Goal: Task Accomplishment & Management: Use online tool/utility

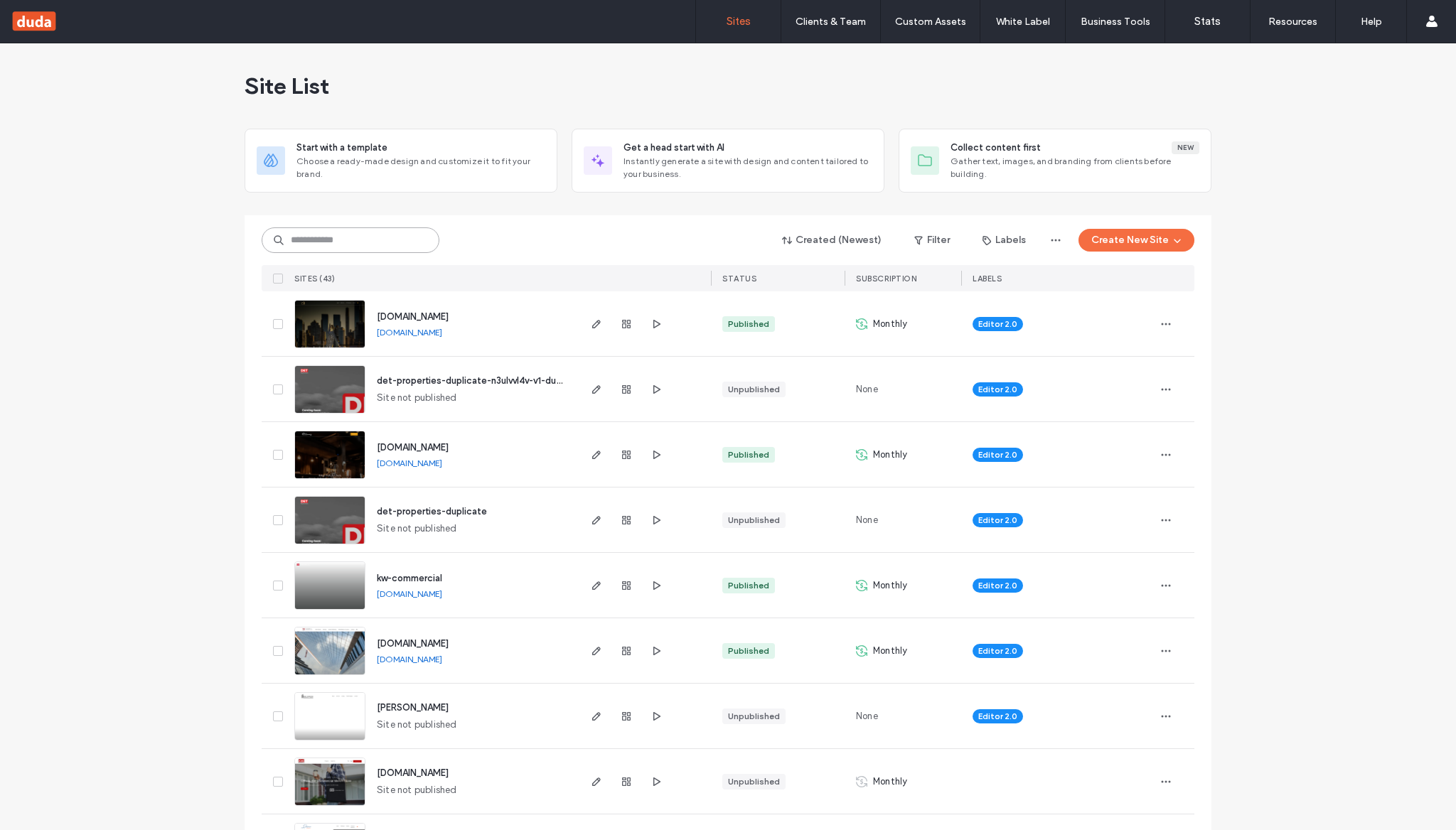
click at [416, 241] on input at bounding box center [351, 240] width 178 height 25
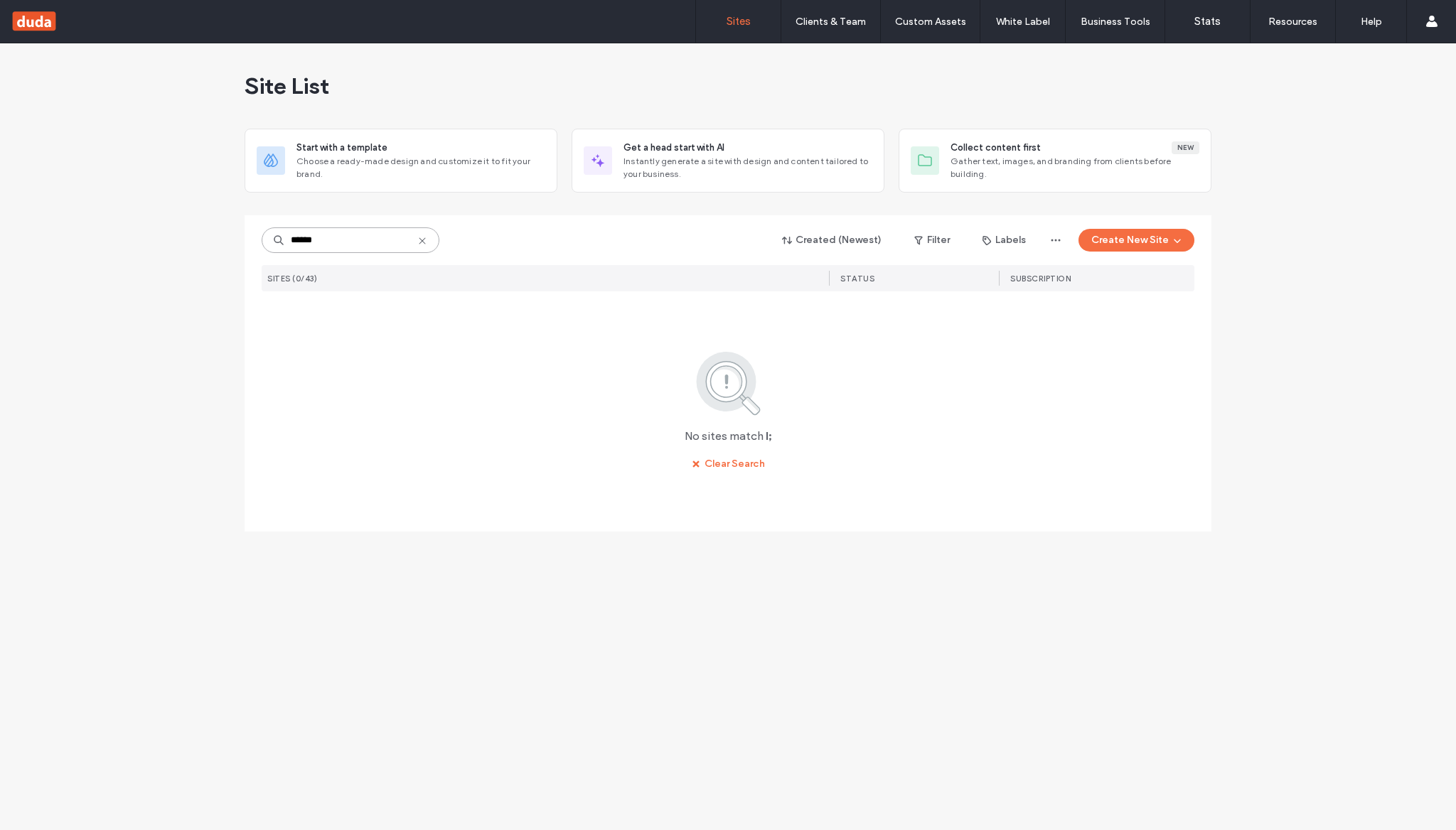
type input "******"
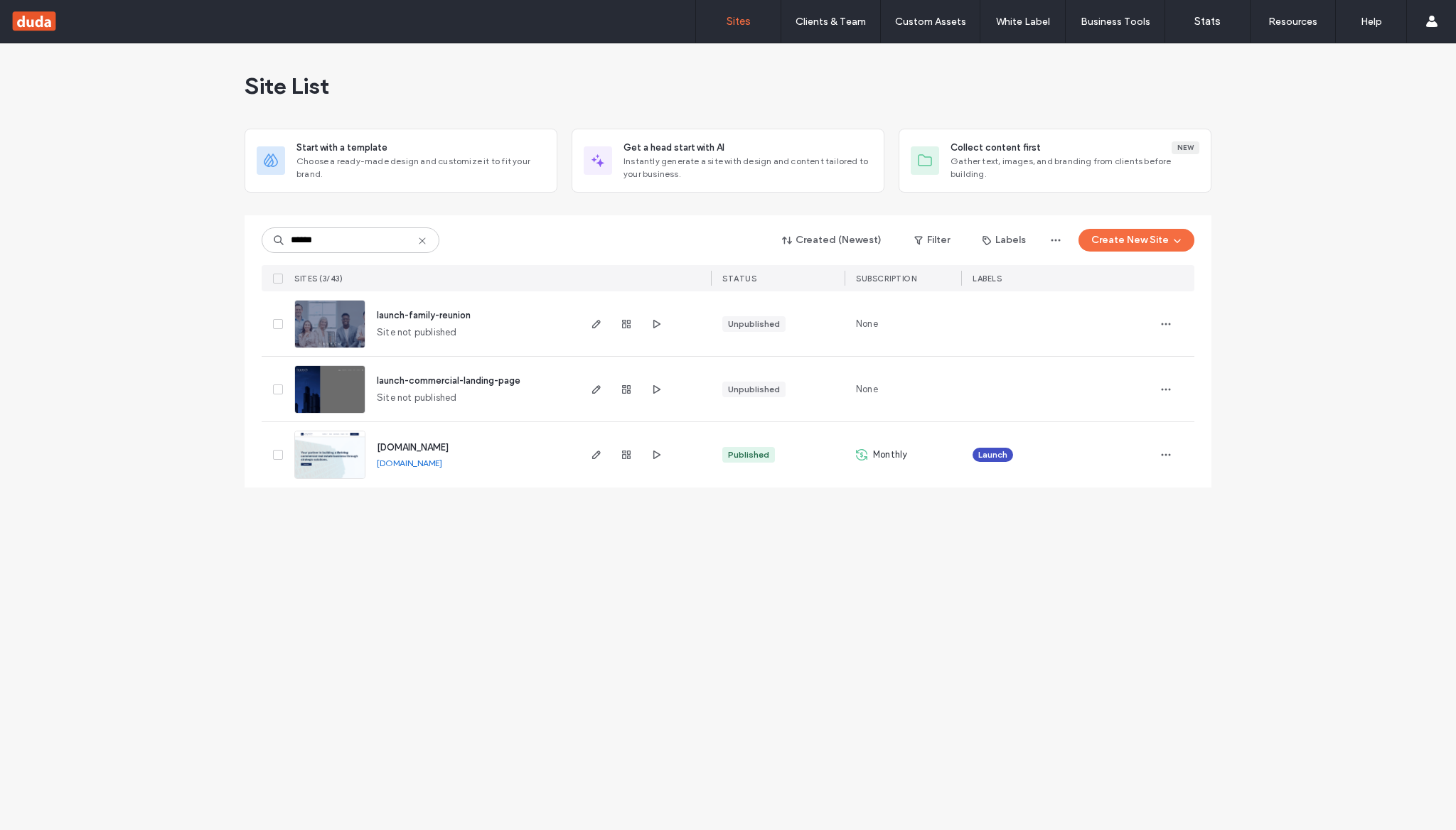
click at [449, 450] on span "www.launch-cre.com" at bounding box center [413, 448] width 72 height 10
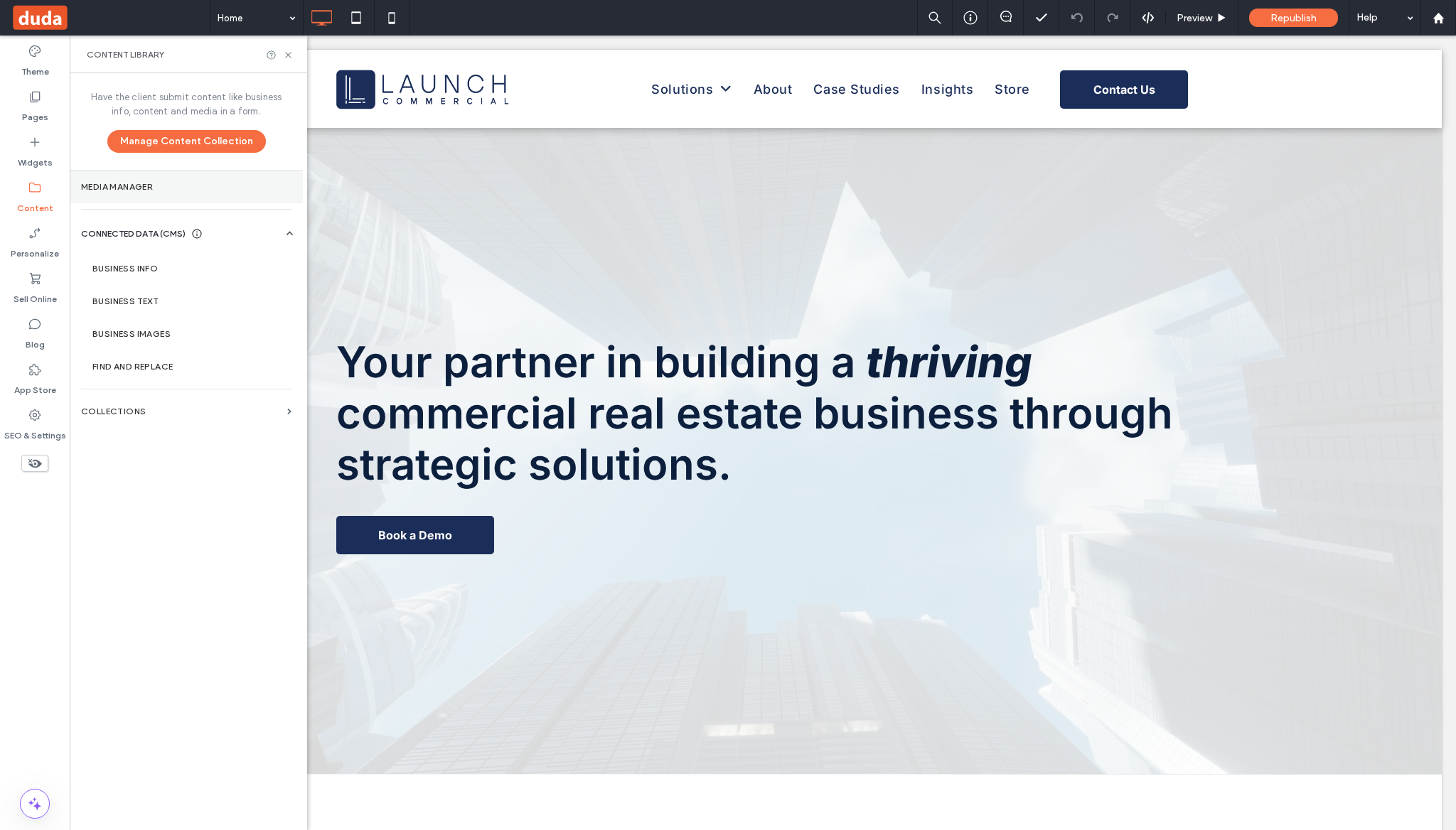
click at [182, 192] on section "Media Manager" at bounding box center [186, 186] width 233 height 32
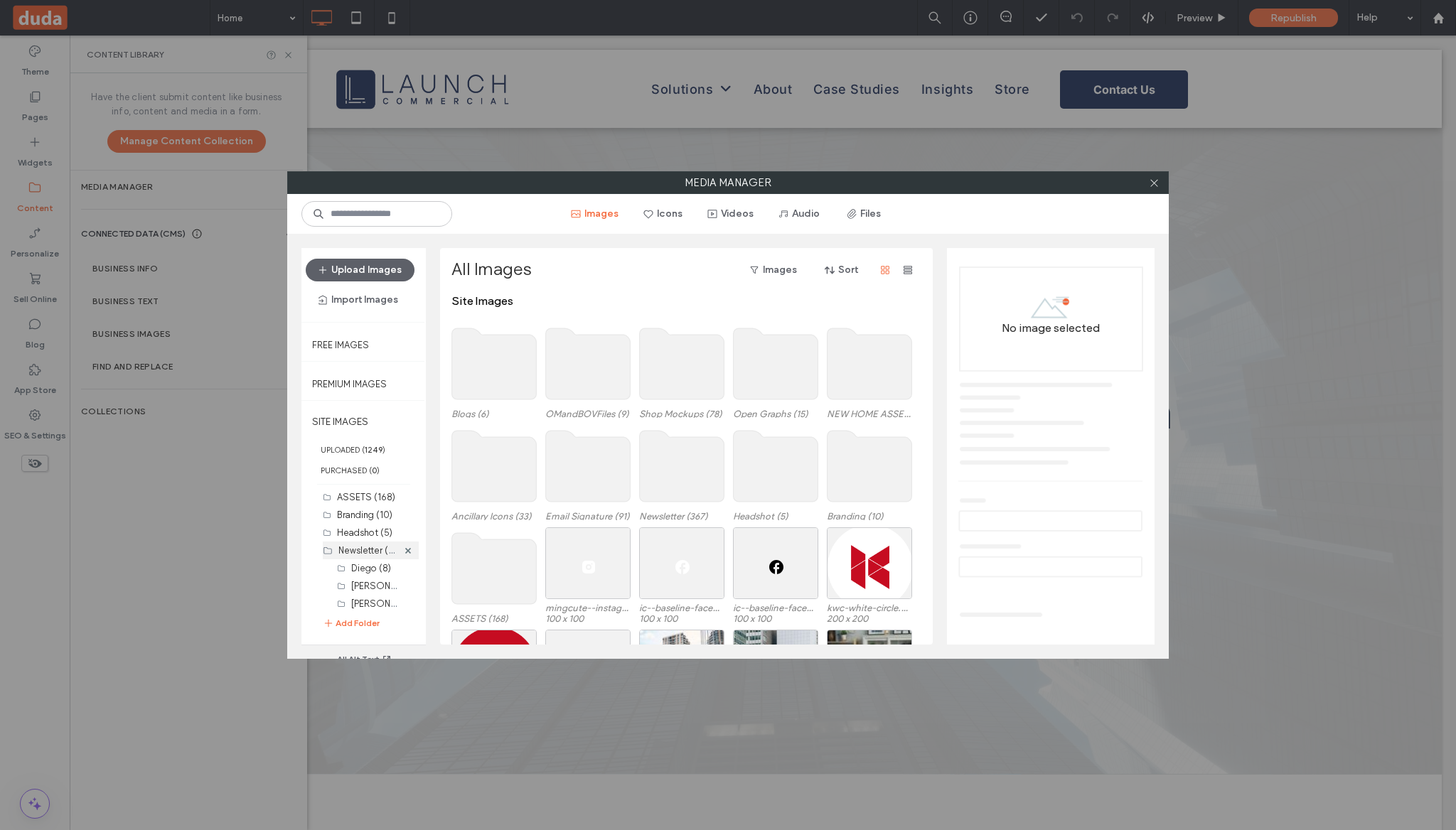
click at [366, 550] on label "Newsletter (367)" at bounding box center [373, 549] width 68 height 13
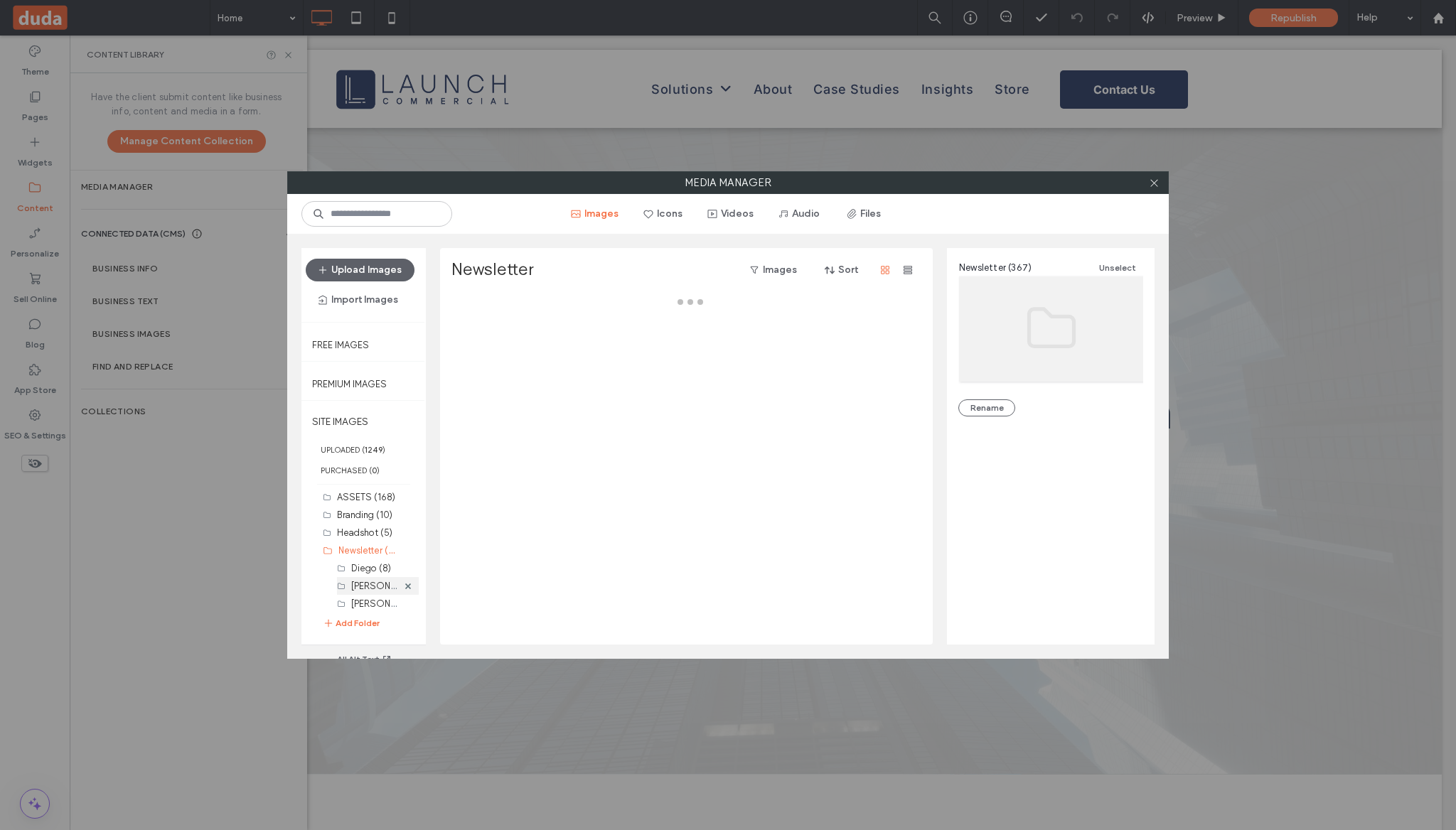
click at [366, 584] on label "[PERSON_NAME] (33)" at bounding box center [395, 585] width 88 height 13
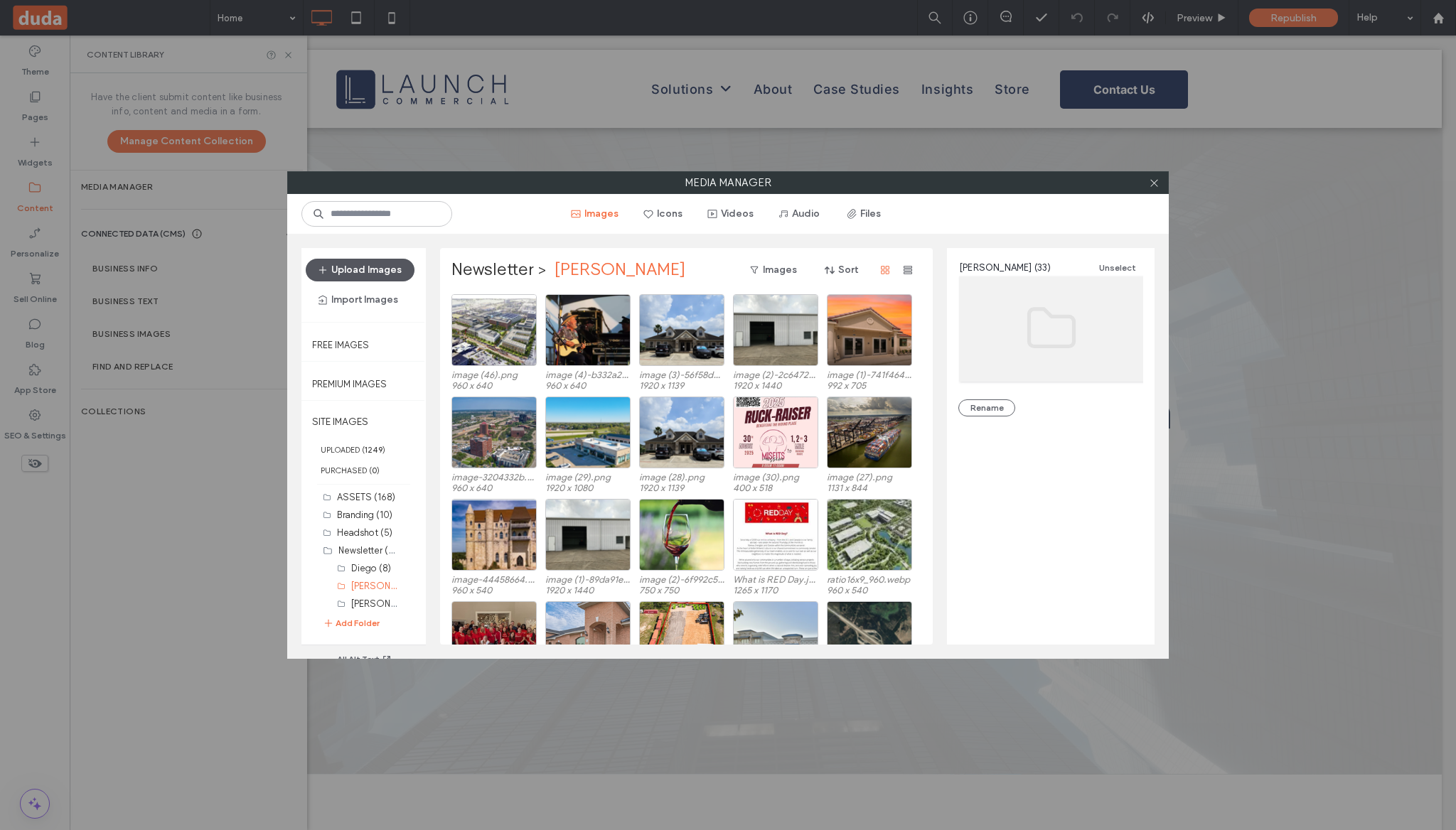
click at [372, 268] on button "Upload Images" at bounding box center [360, 270] width 109 height 23
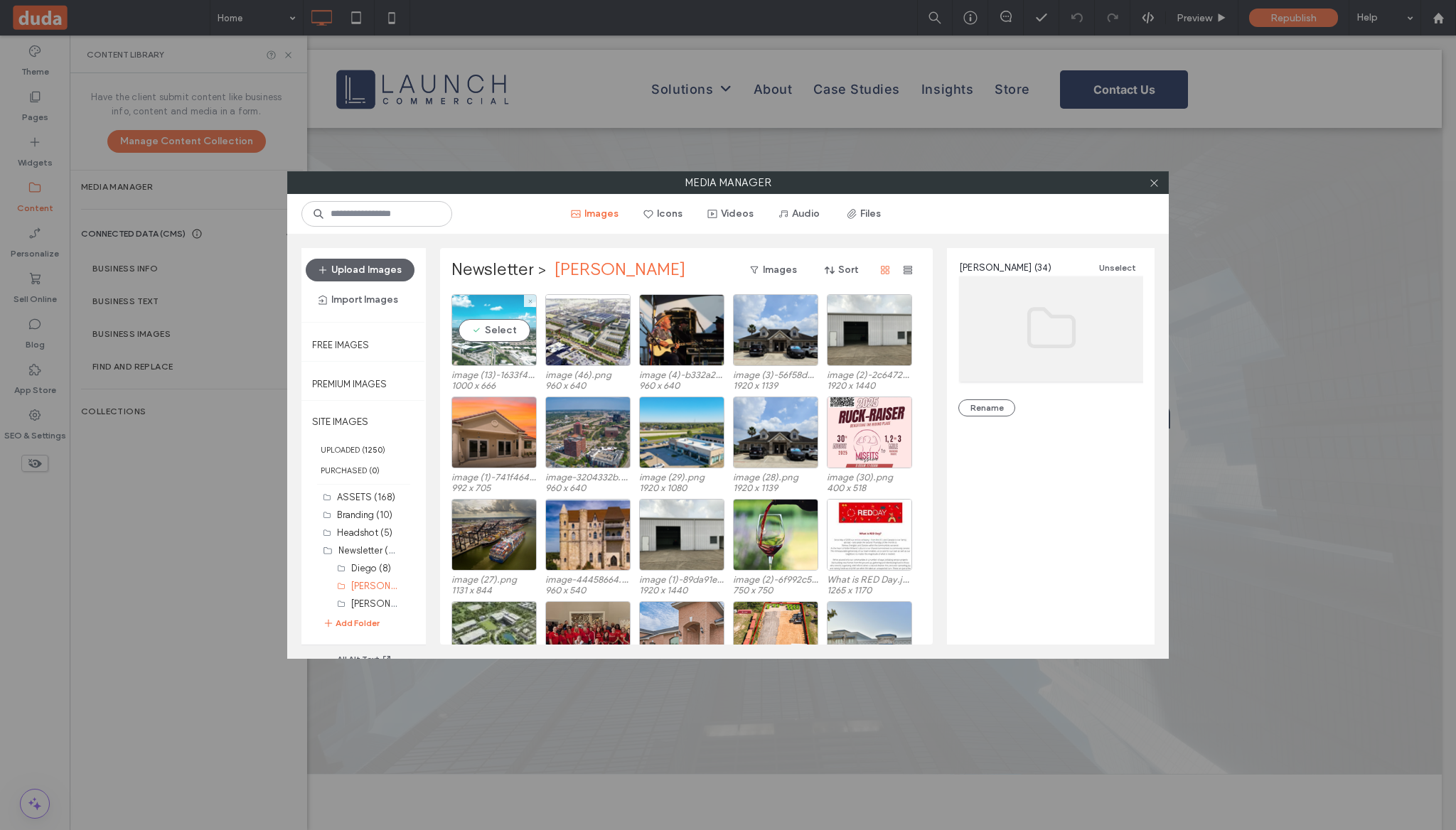
click at [484, 357] on div "Select" at bounding box center [494, 330] width 86 height 72
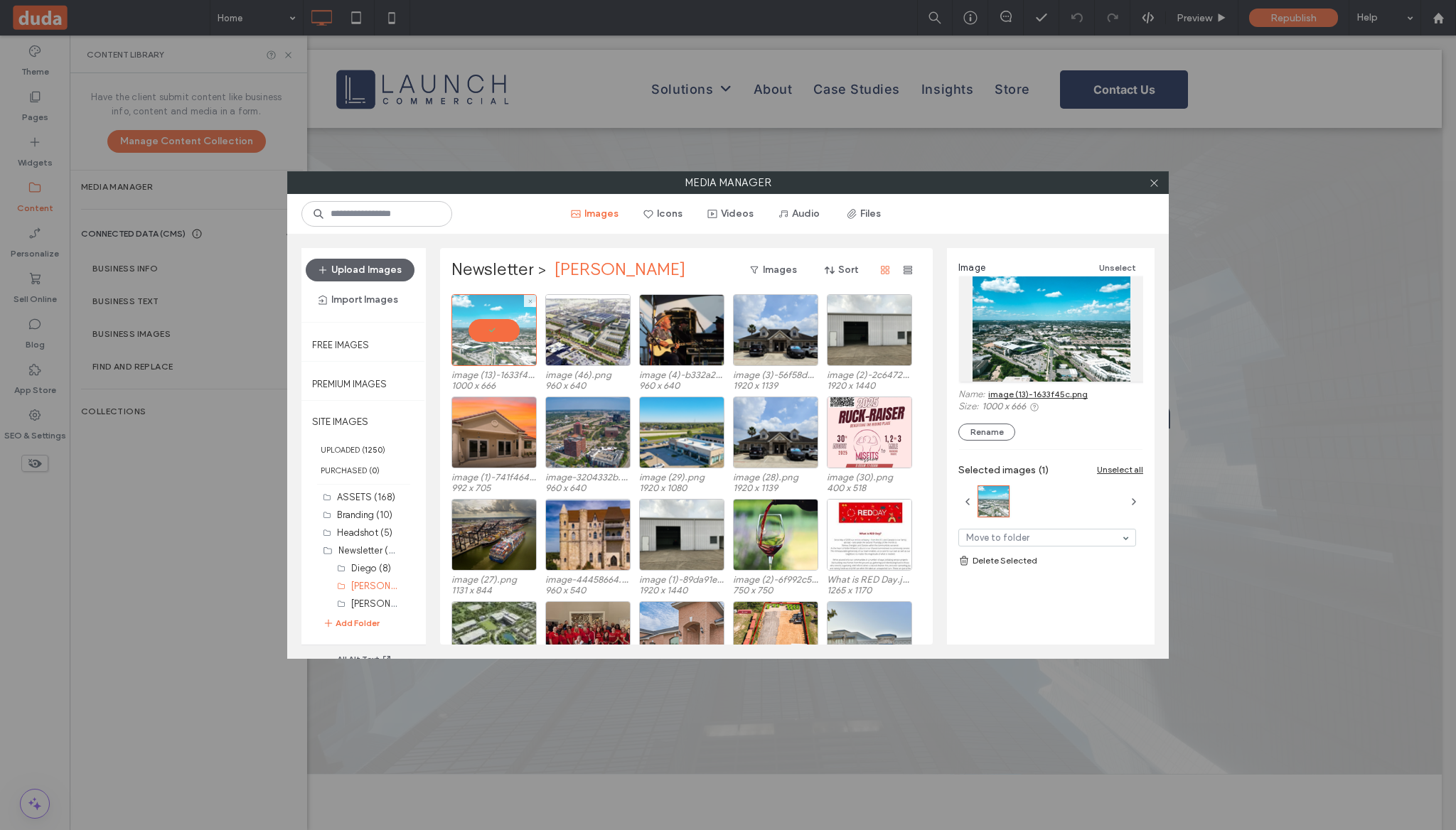
click at [472, 324] on div at bounding box center [494, 330] width 86 height 72
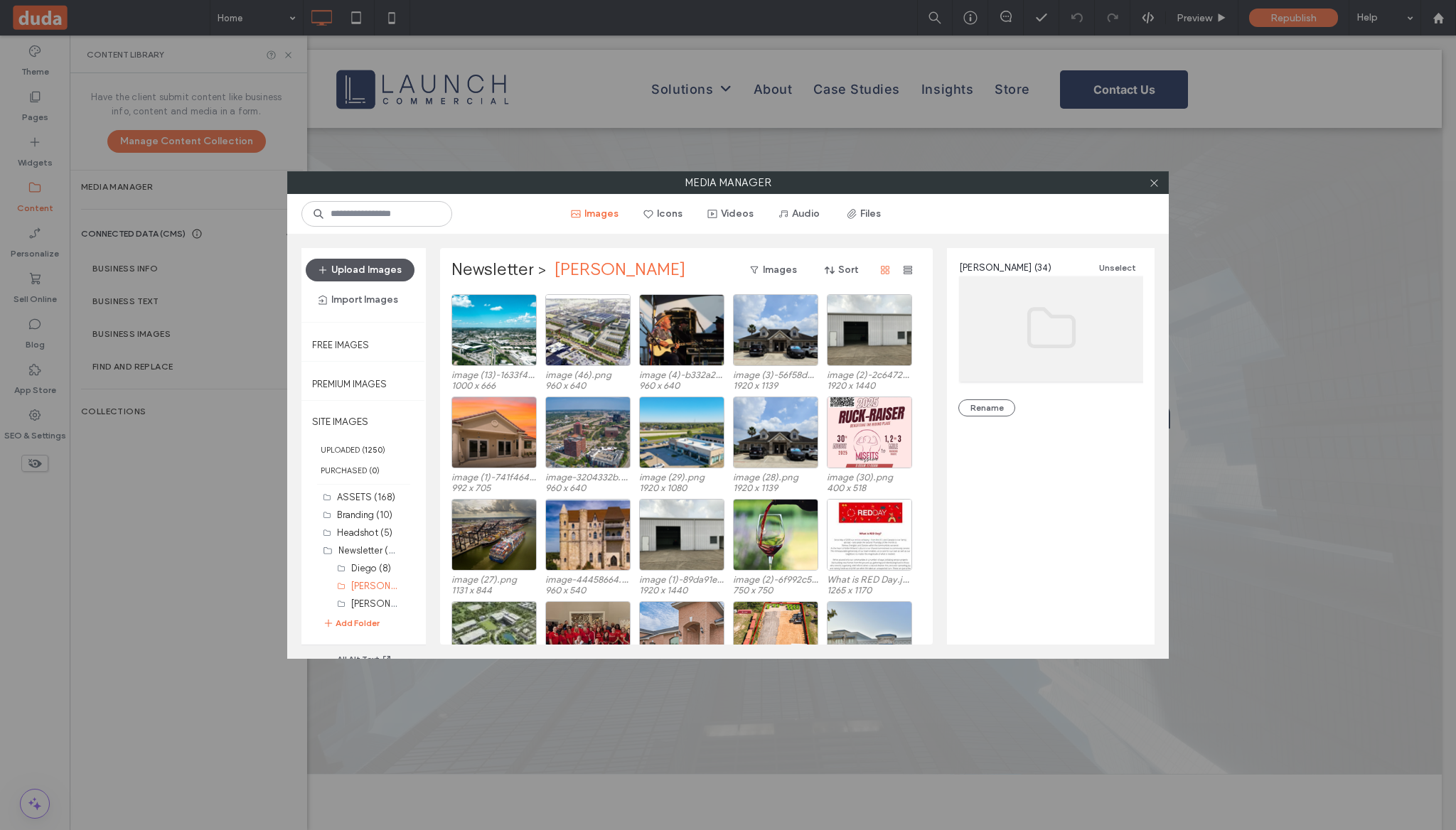
click at [393, 265] on button "Upload Images" at bounding box center [360, 270] width 109 height 23
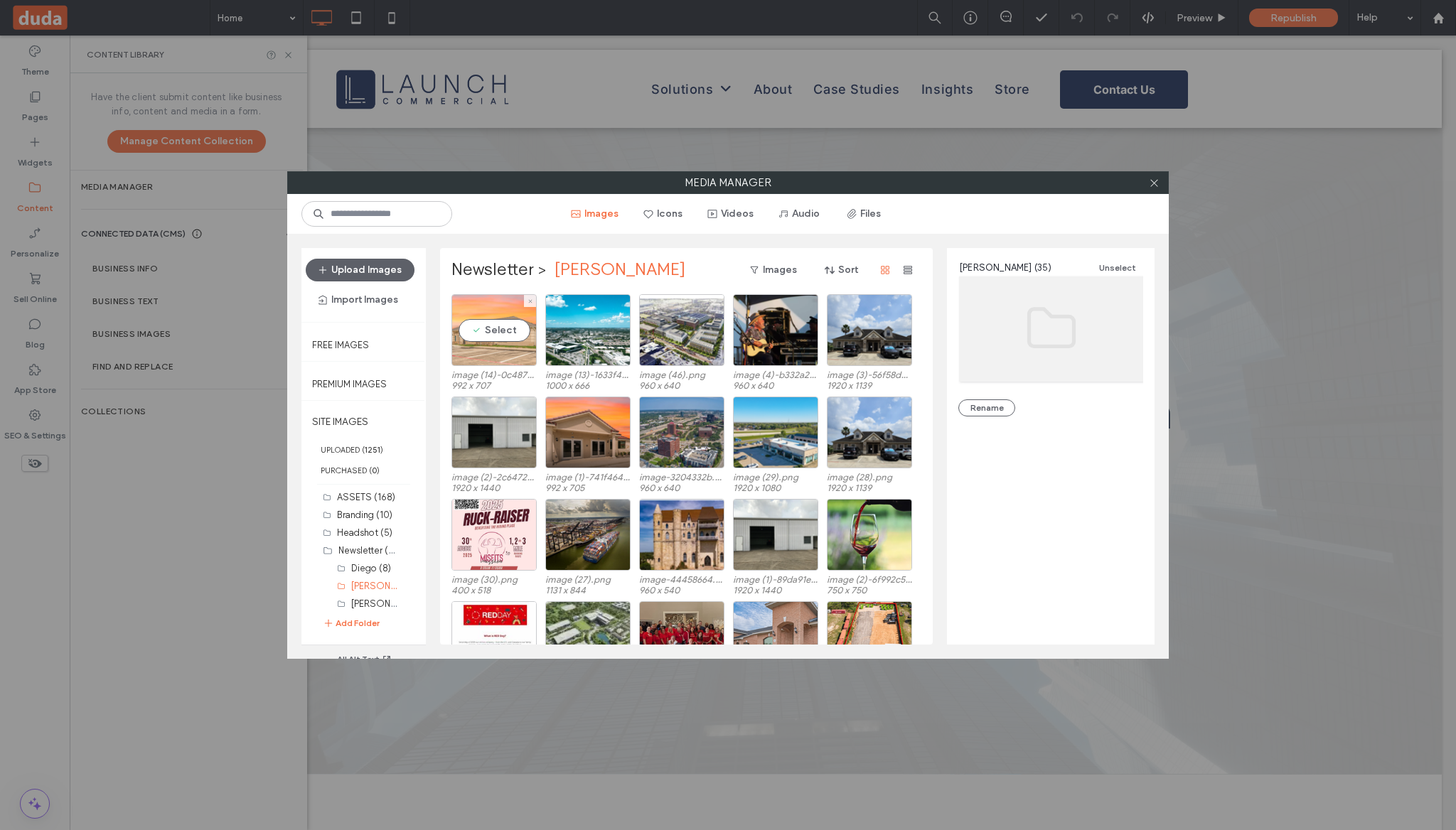
click at [526, 355] on div "Select" at bounding box center [494, 330] width 86 height 72
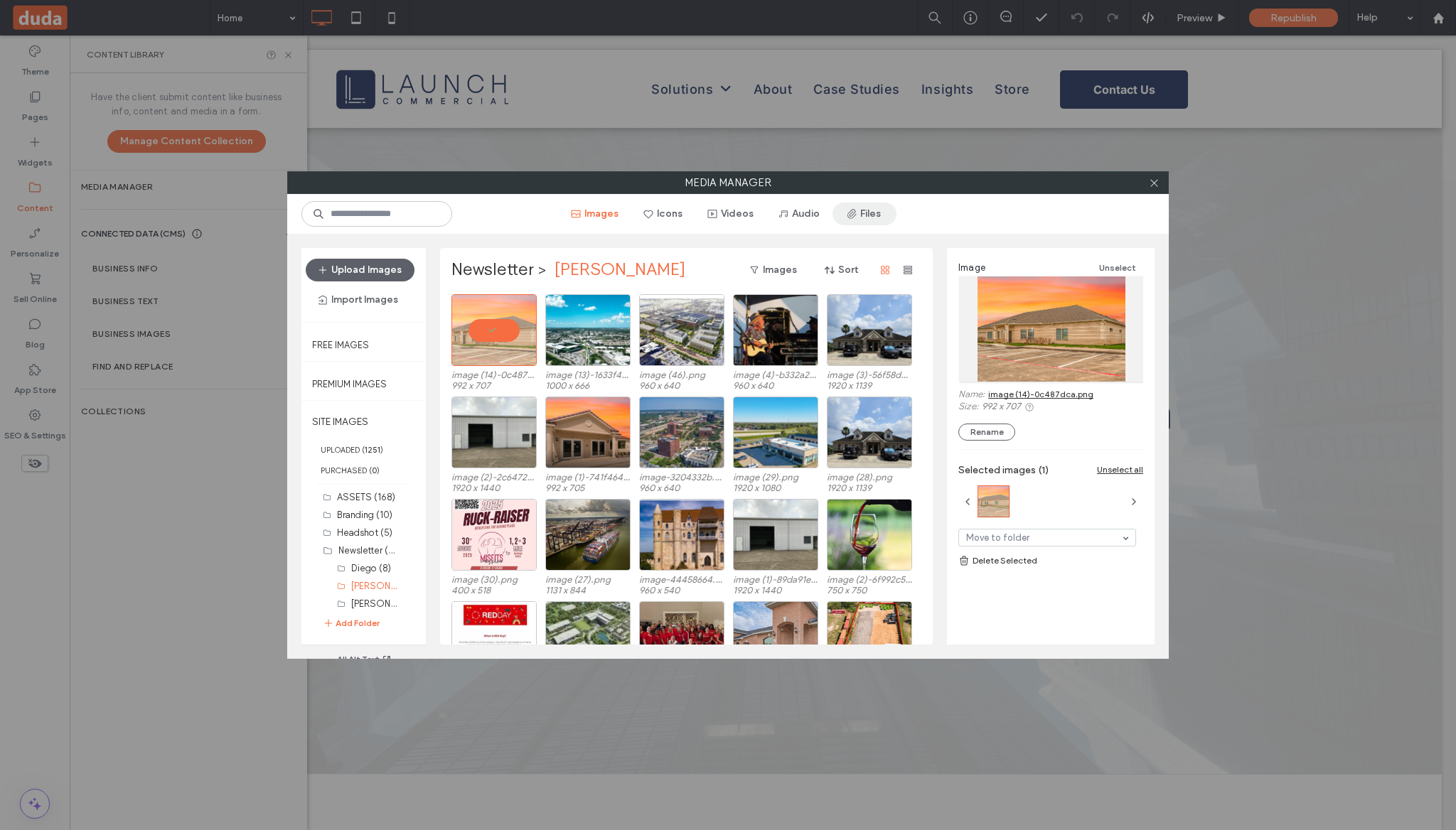
click at [848, 216] on use "button" at bounding box center [852, 213] width 10 height 10
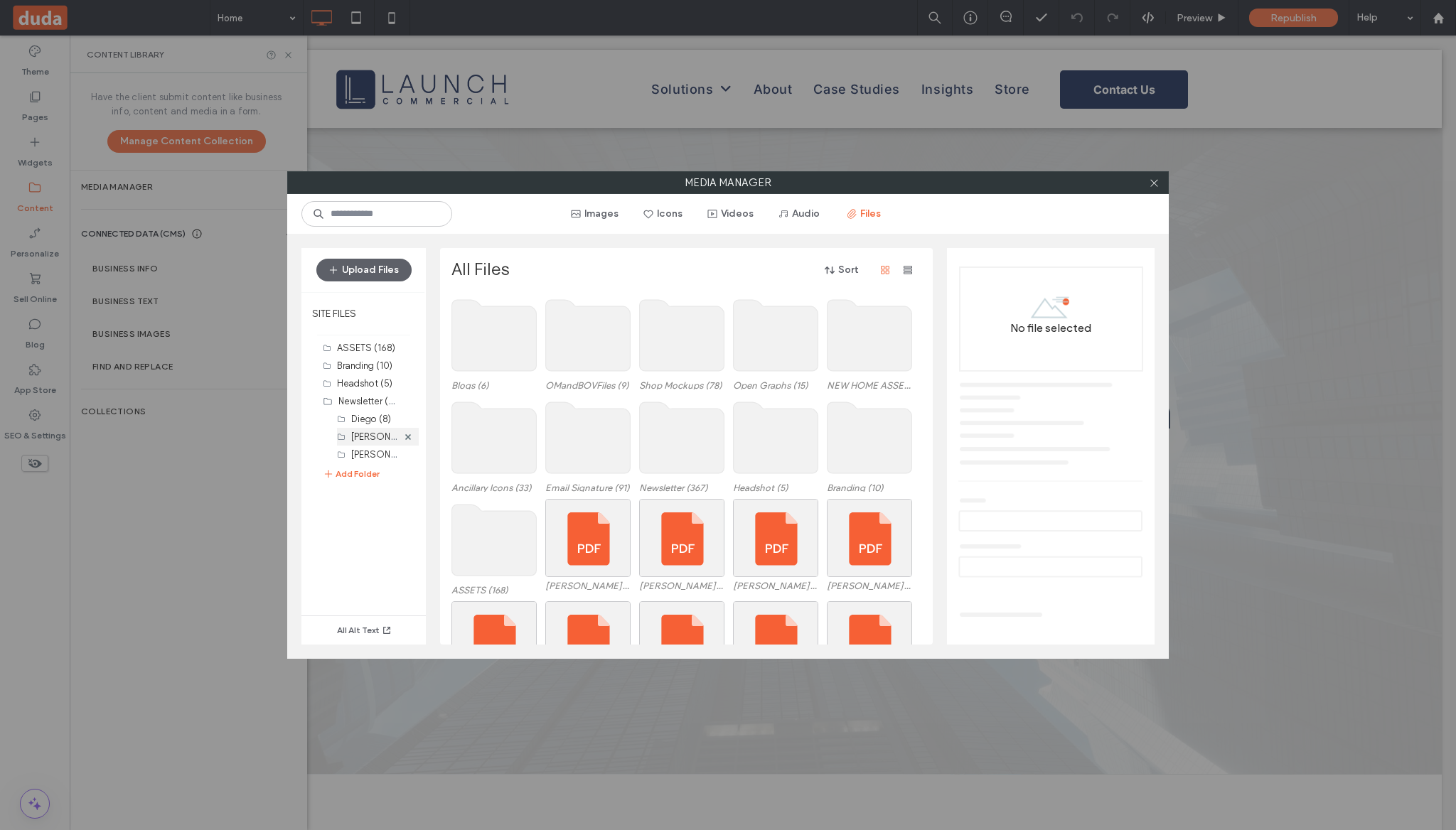
click at [381, 434] on label "[PERSON_NAME] (35)" at bounding box center [395, 436] width 89 height 13
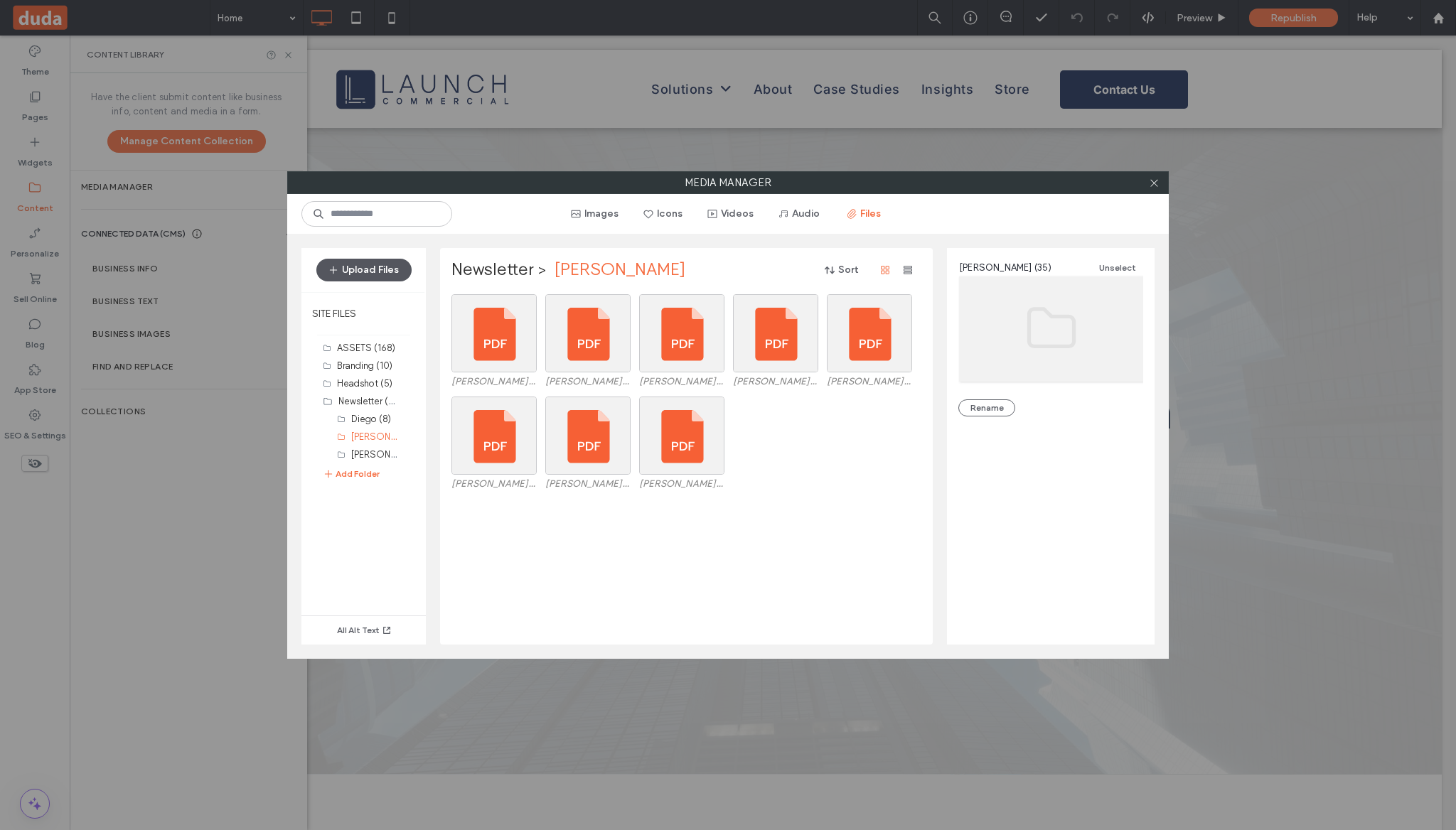
click at [374, 264] on button "Upload Files" at bounding box center [363, 270] width 95 height 23
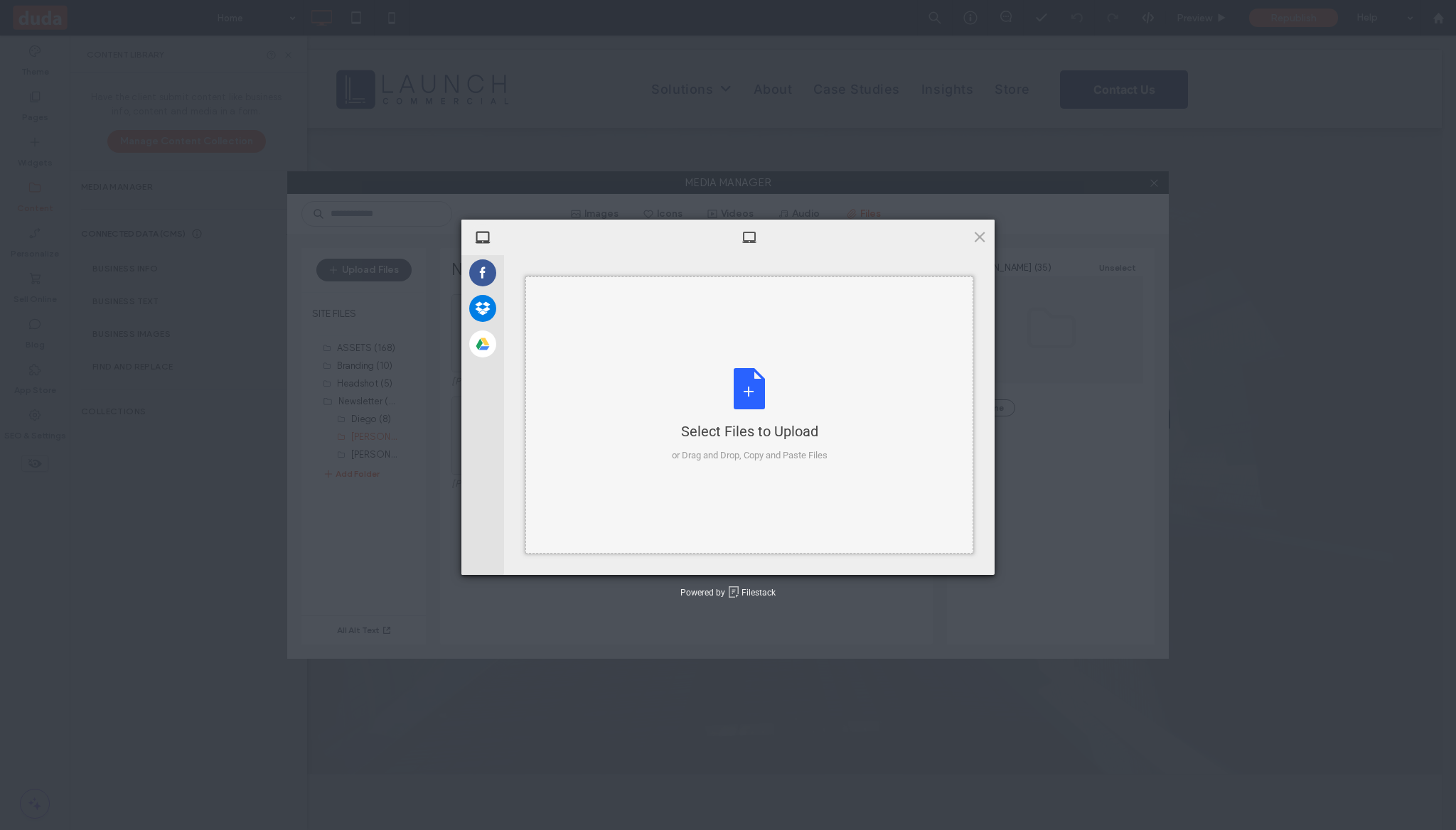
click at [642, 407] on div "Select Files to Upload or Drag and Drop, Copy and Paste Files" at bounding box center [749, 415] width 448 height 278
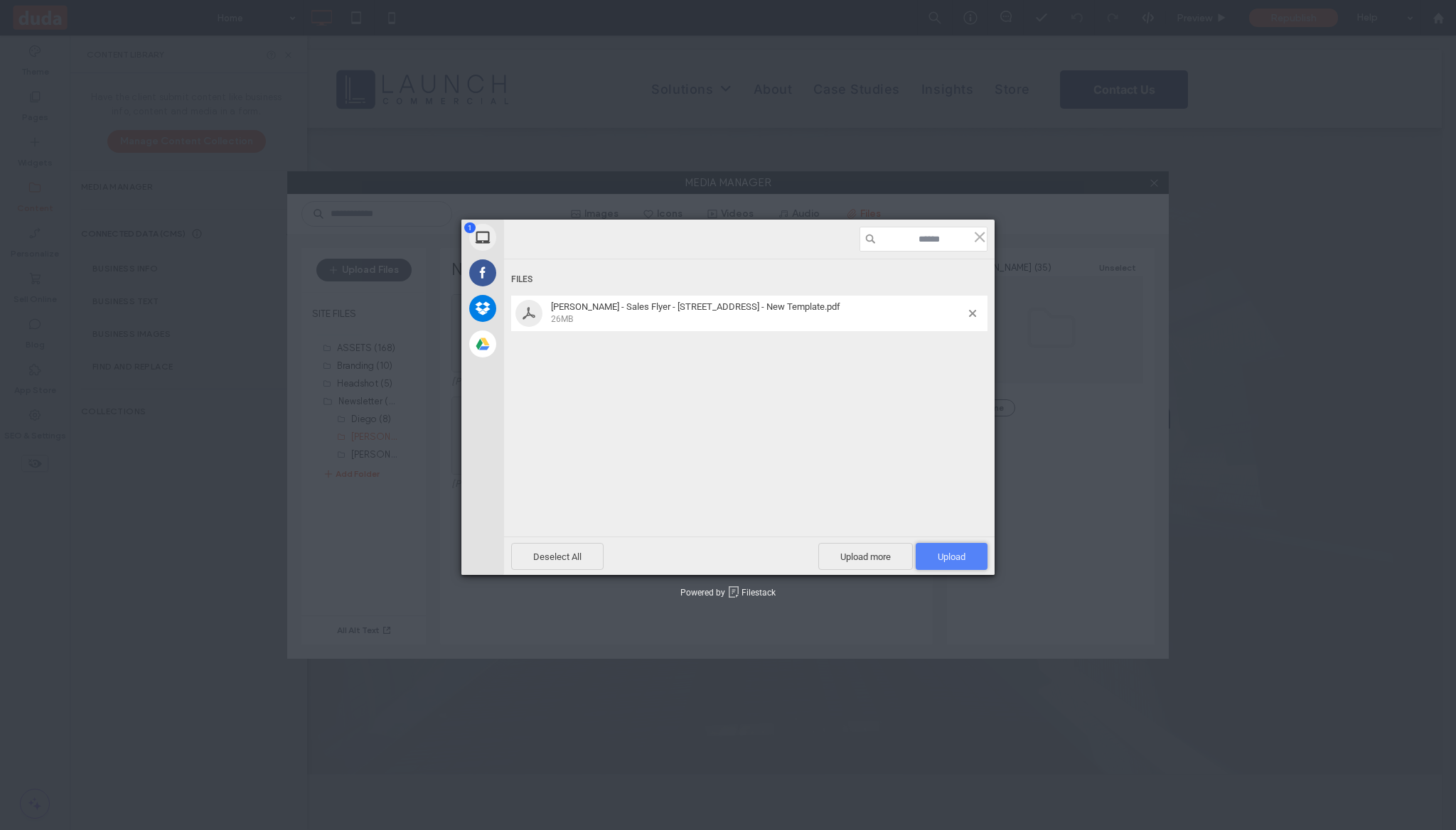
click at [974, 558] on span "Upload 1" at bounding box center [951, 556] width 72 height 27
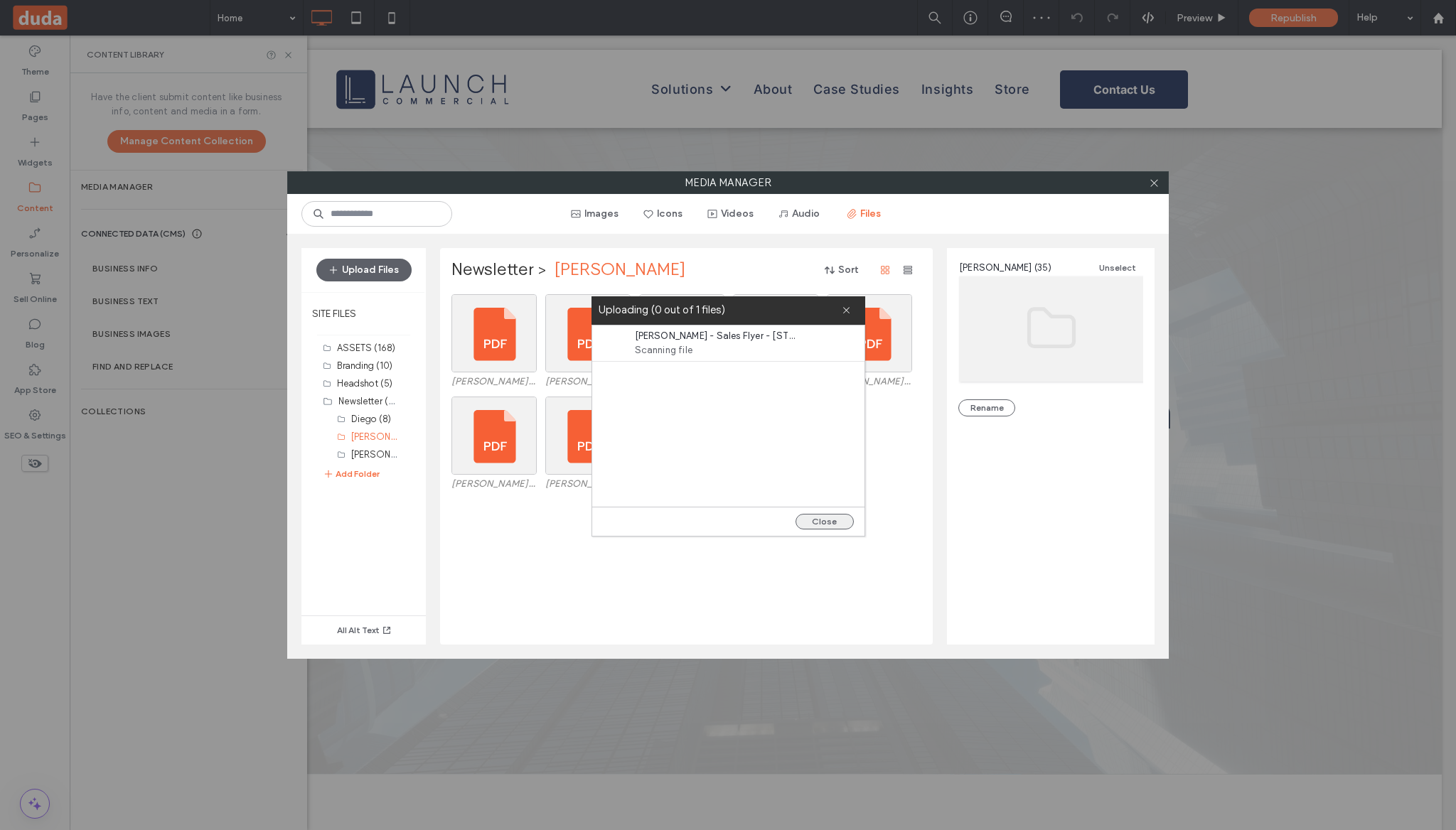
click at [836, 522] on button "Close" at bounding box center [824, 522] width 58 height 16
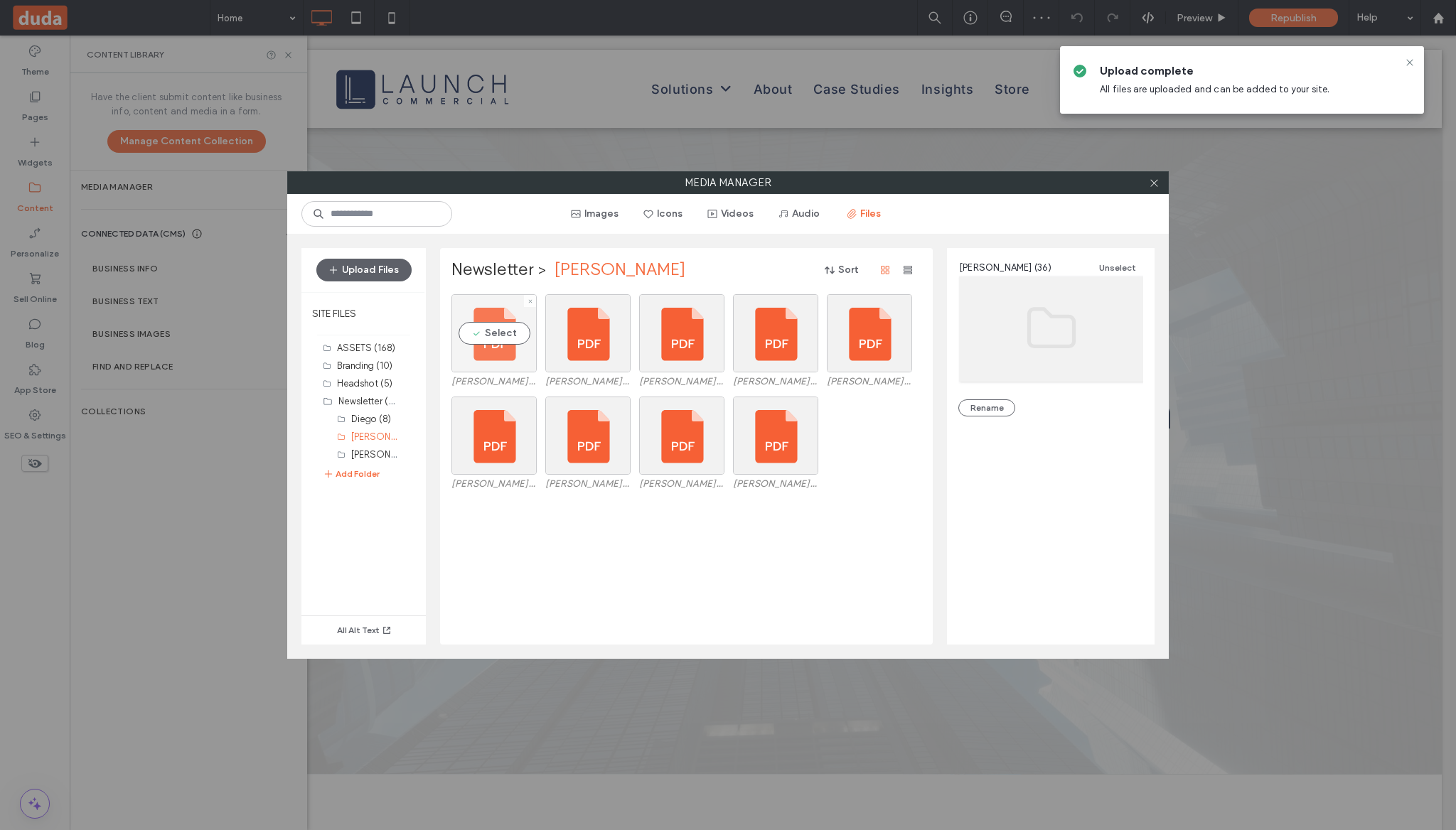
click at [515, 335] on div "Select" at bounding box center [494, 333] width 86 height 79
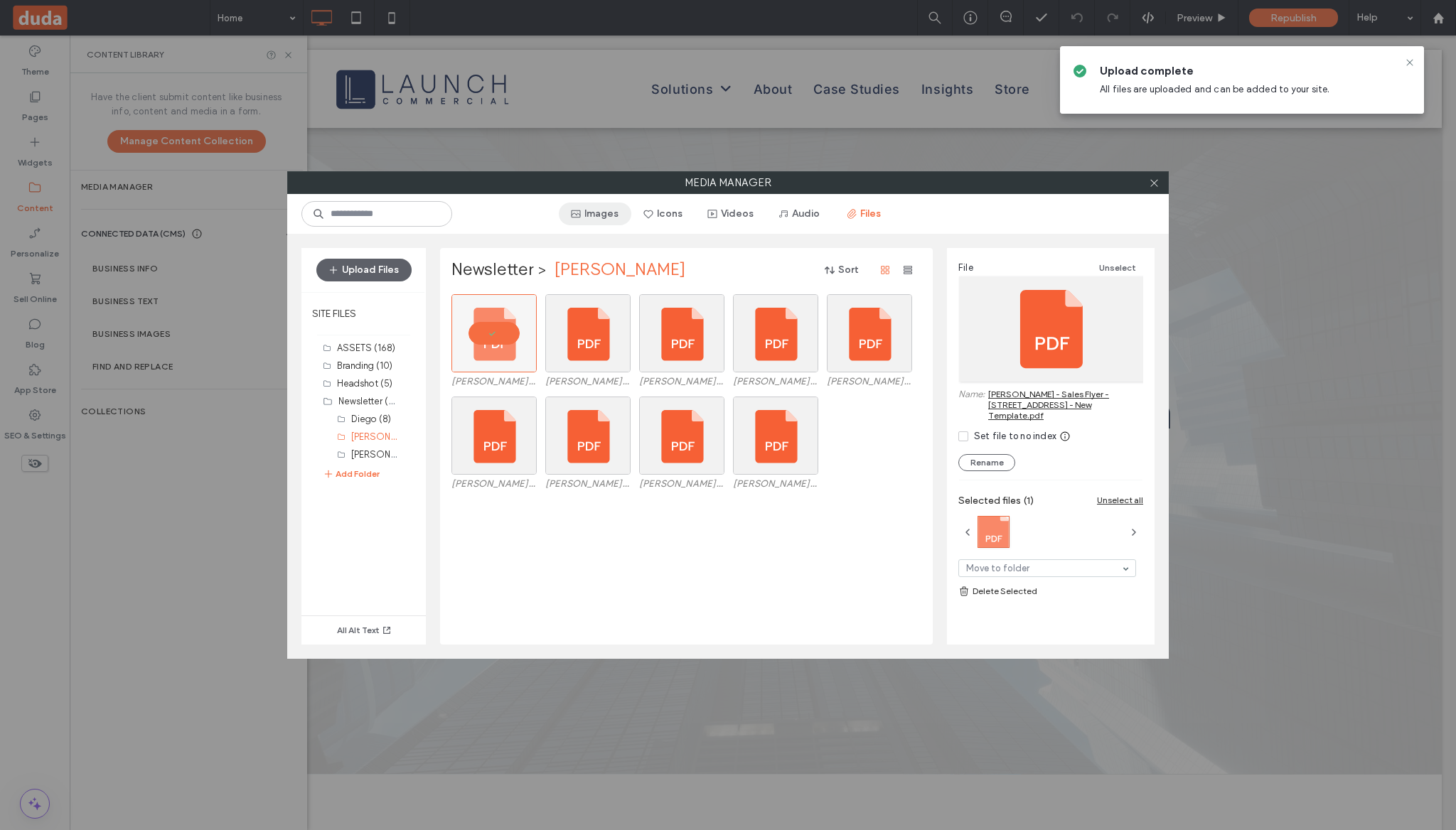
click at [577, 221] on span "button" at bounding box center [577, 214] width 14 height 21
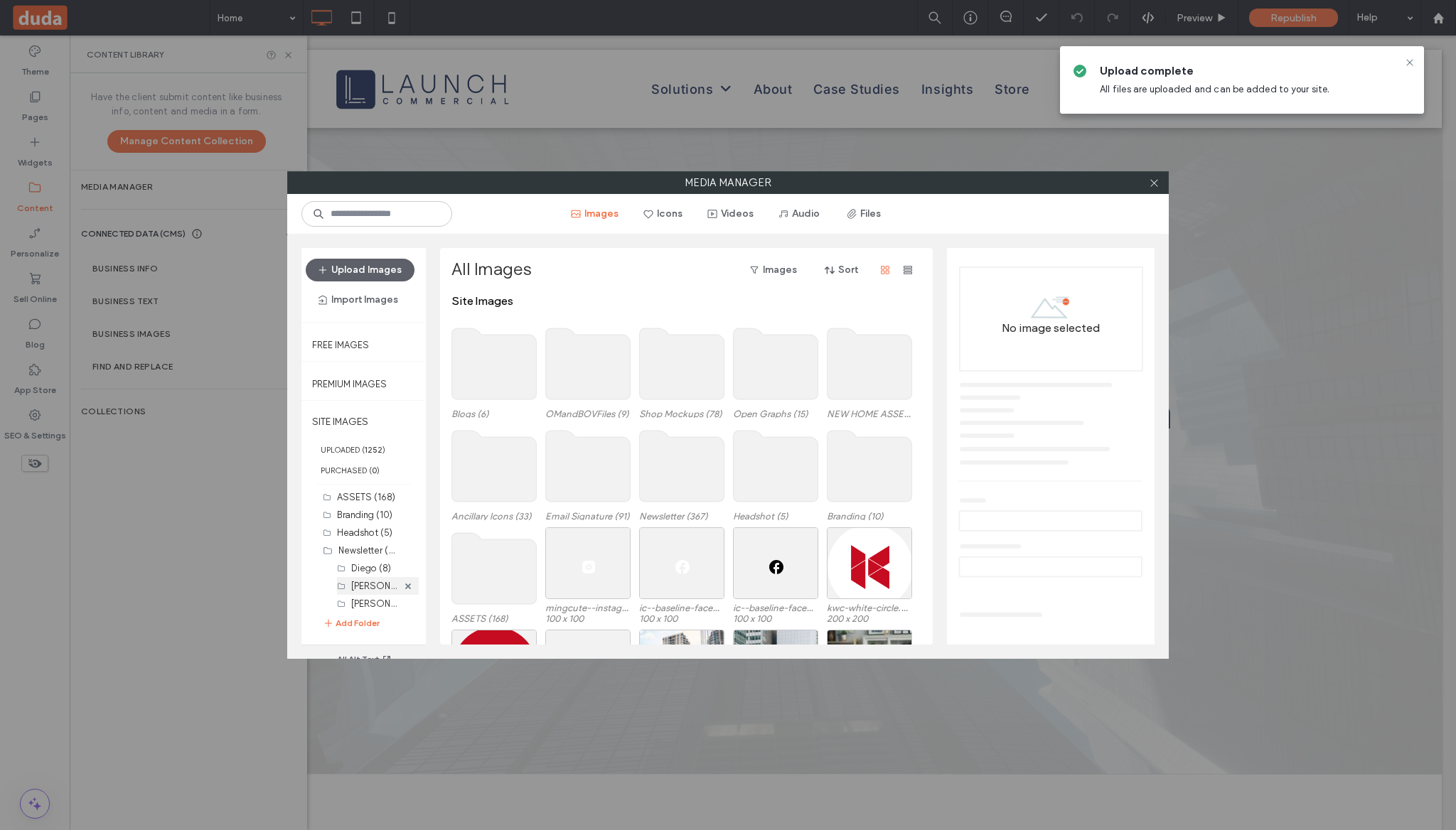
click at [366, 584] on label "[PERSON_NAME] (36)" at bounding box center [395, 585] width 89 height 13
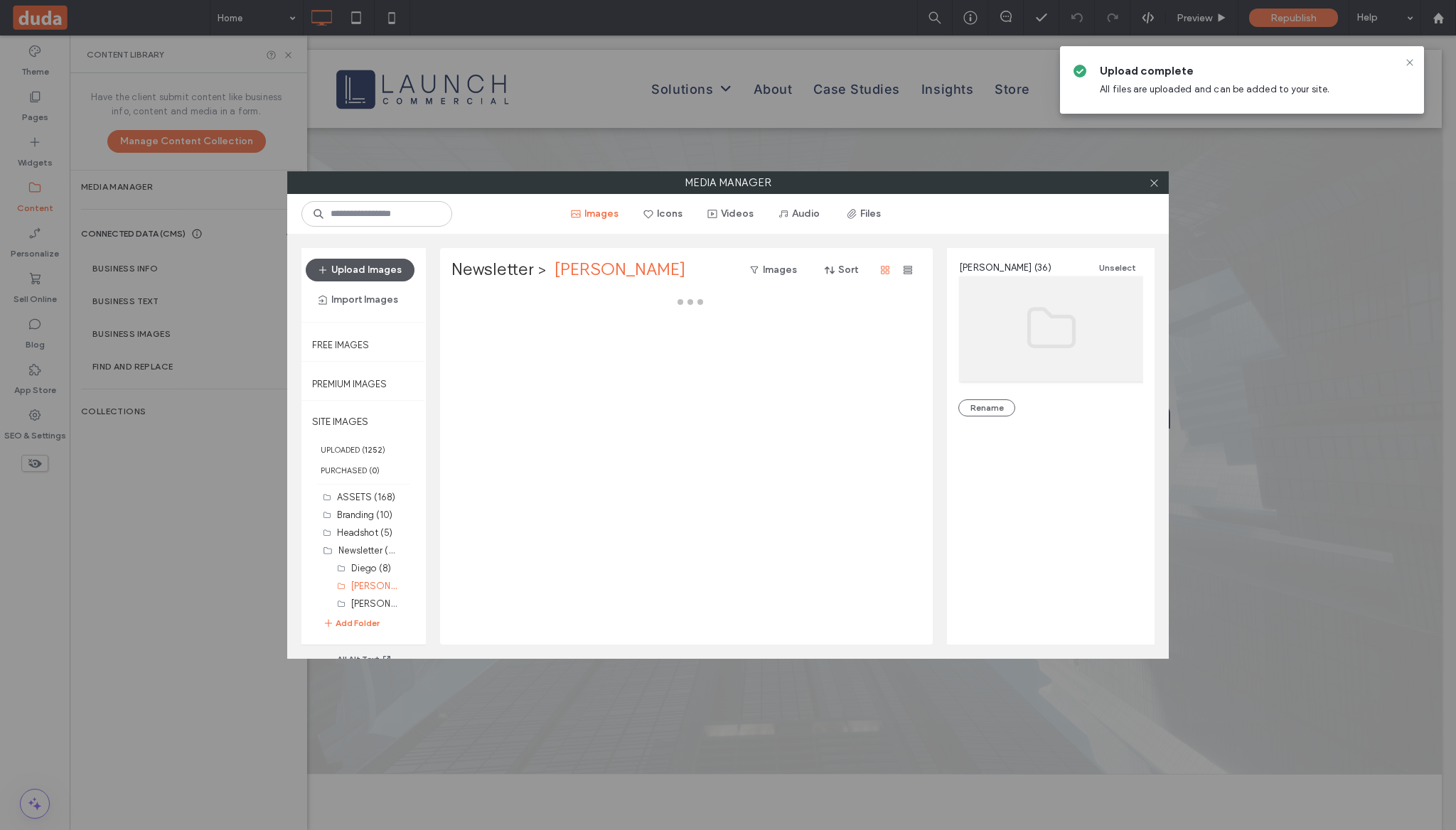
click at [362, 260] on button "Upload Images" at bounding box center [360, 270] width 109 height 23
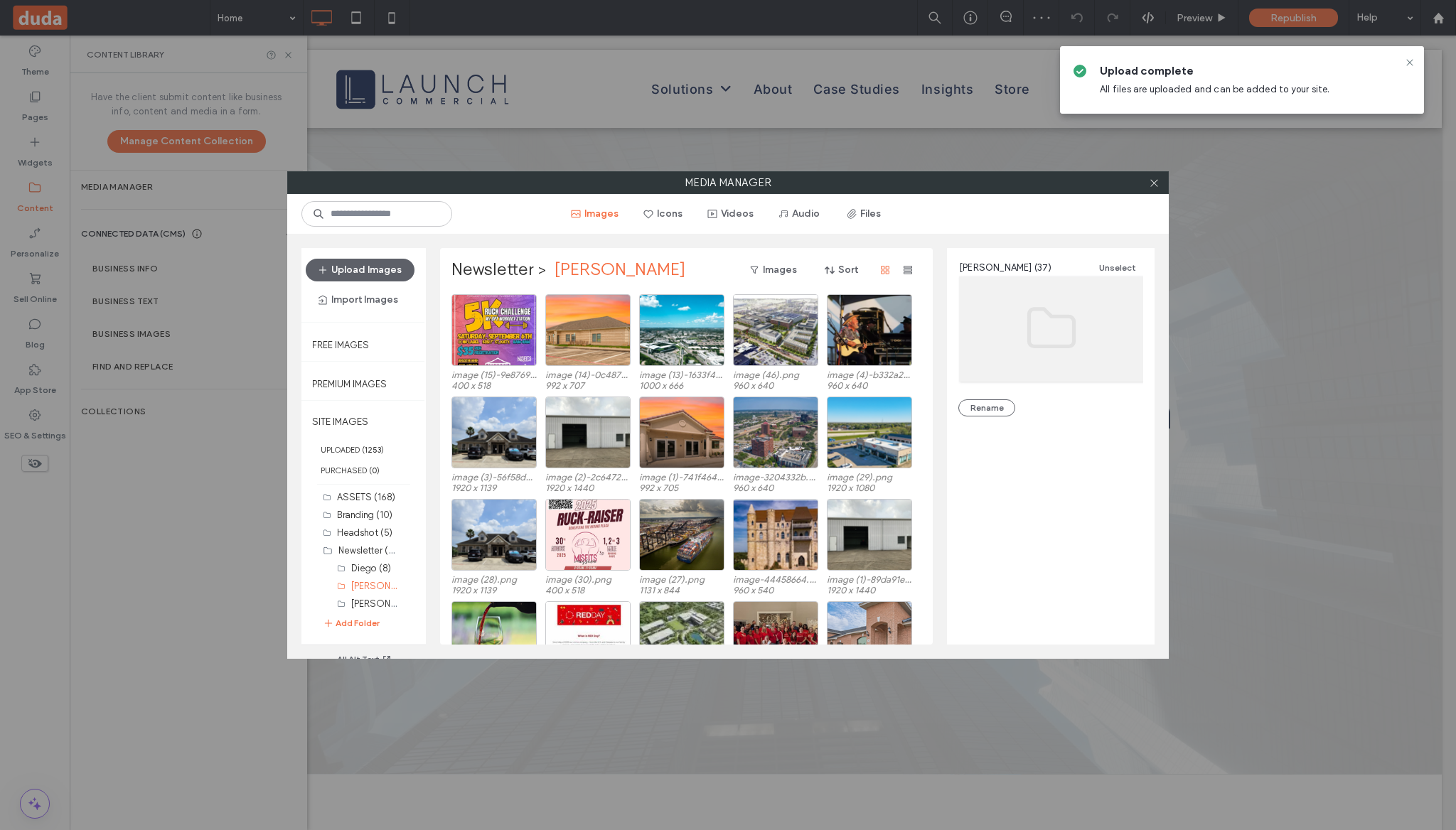
click at [559, 203] on div "Images Icons Videos Audio Files" at bounding box center [727, 214] width 536 height 23
click at [487, 340] on div "Select" at bounding box center [494, 330] width 86 height 72
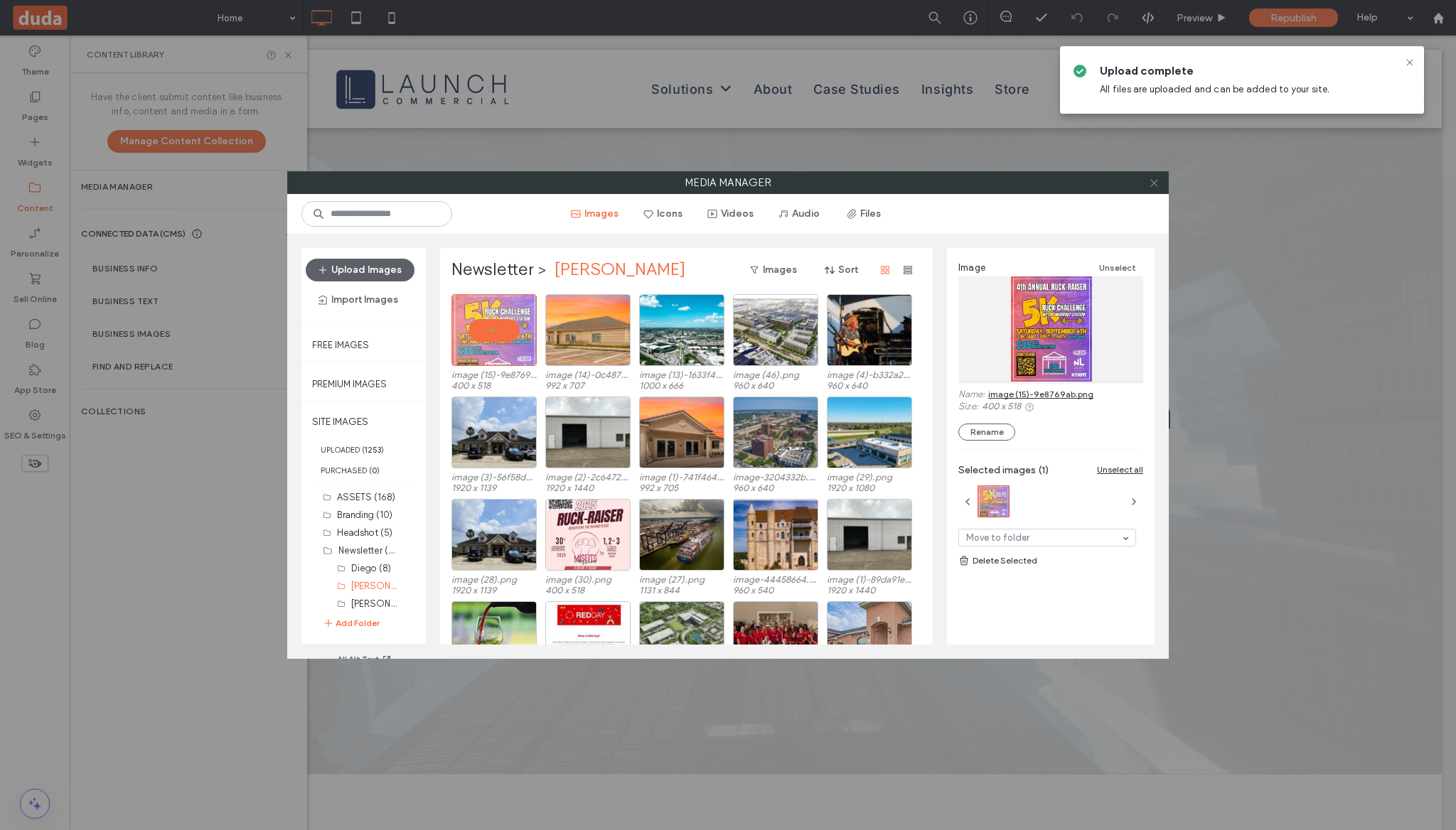
click at [1156, 181] on use at bounding box center [1154, 182] width 7 height 7
